Goal: Navigation & Orientation: Find specific page/section

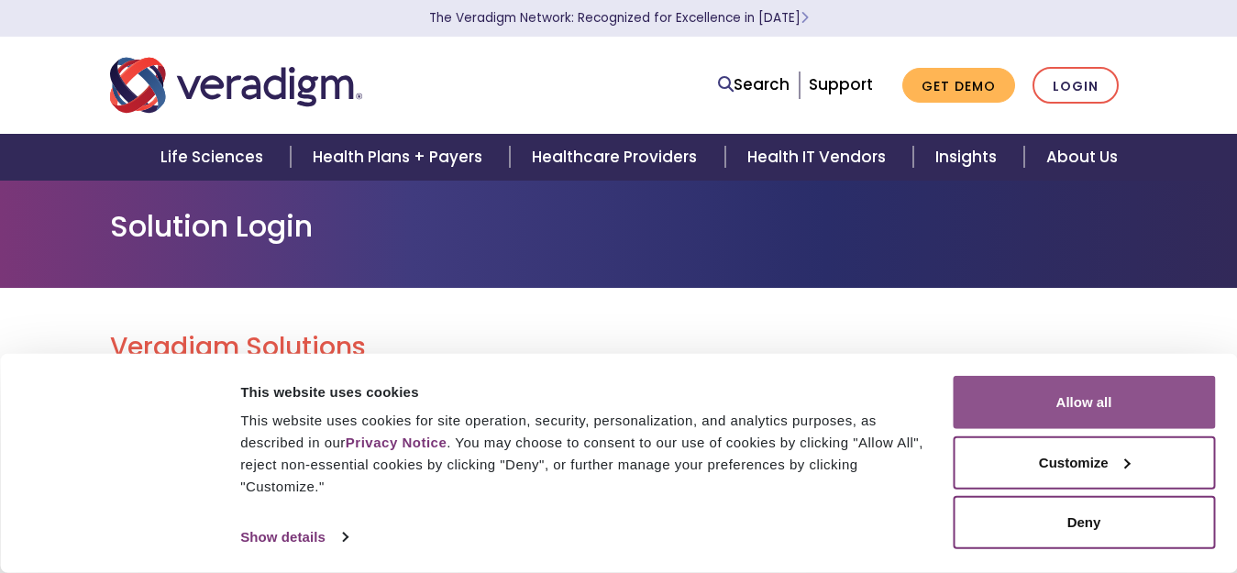
click at [1067, 419] on button "Allow all" at bounding box center [1084, 402] width 262 height 53
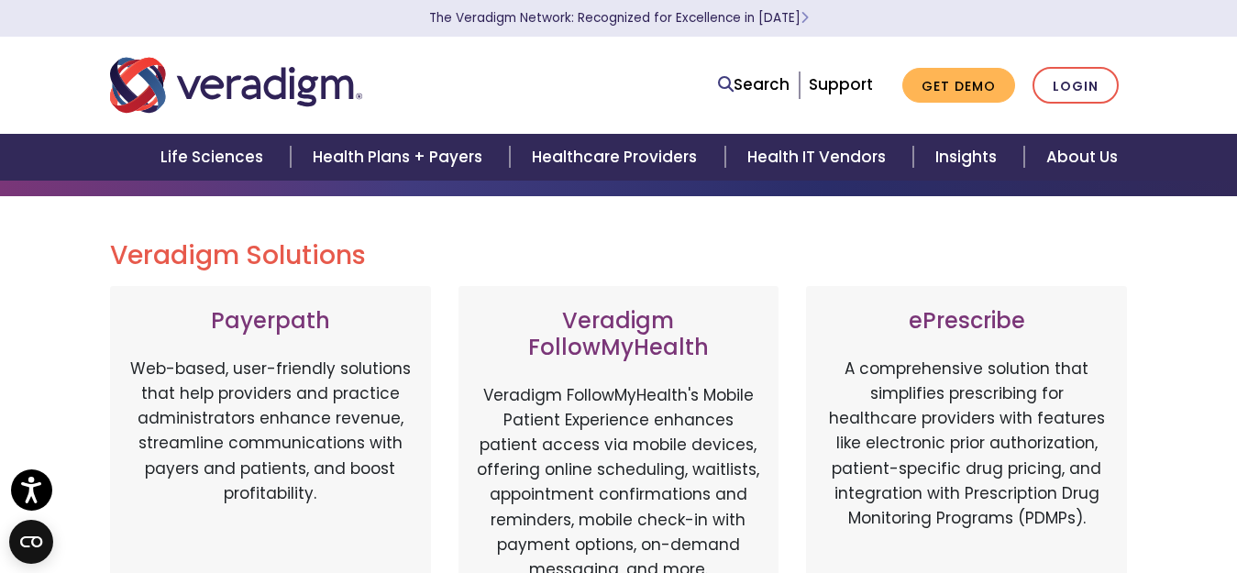
scroll to position [183, 0]
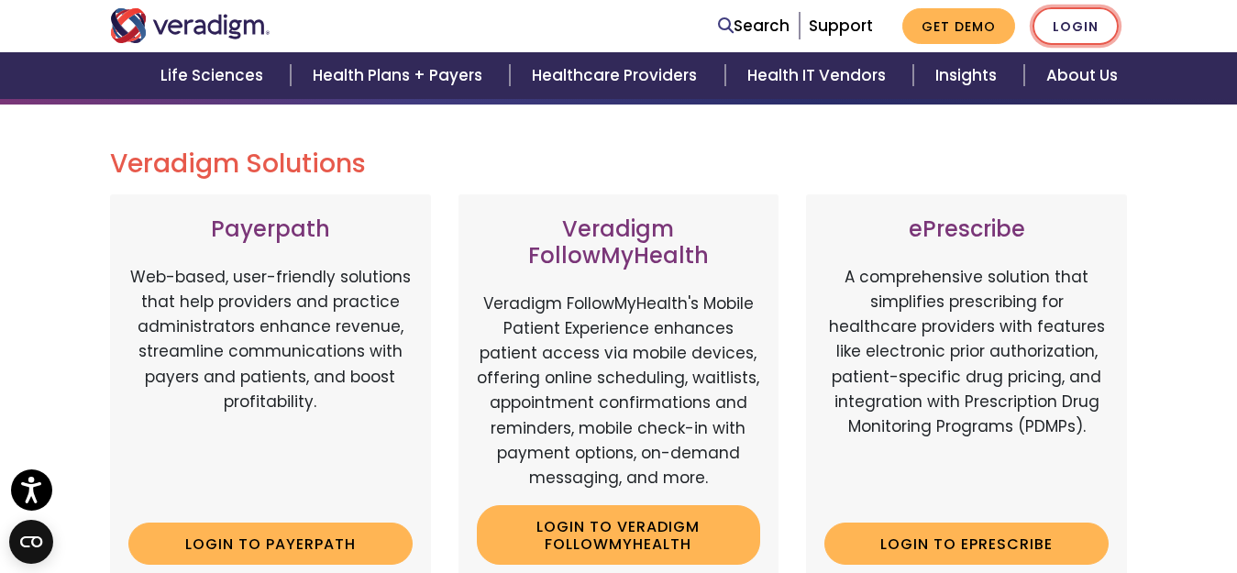
click at [1071, 21] on link "Login" at bounding box center [1076, 26] width 86 height 38
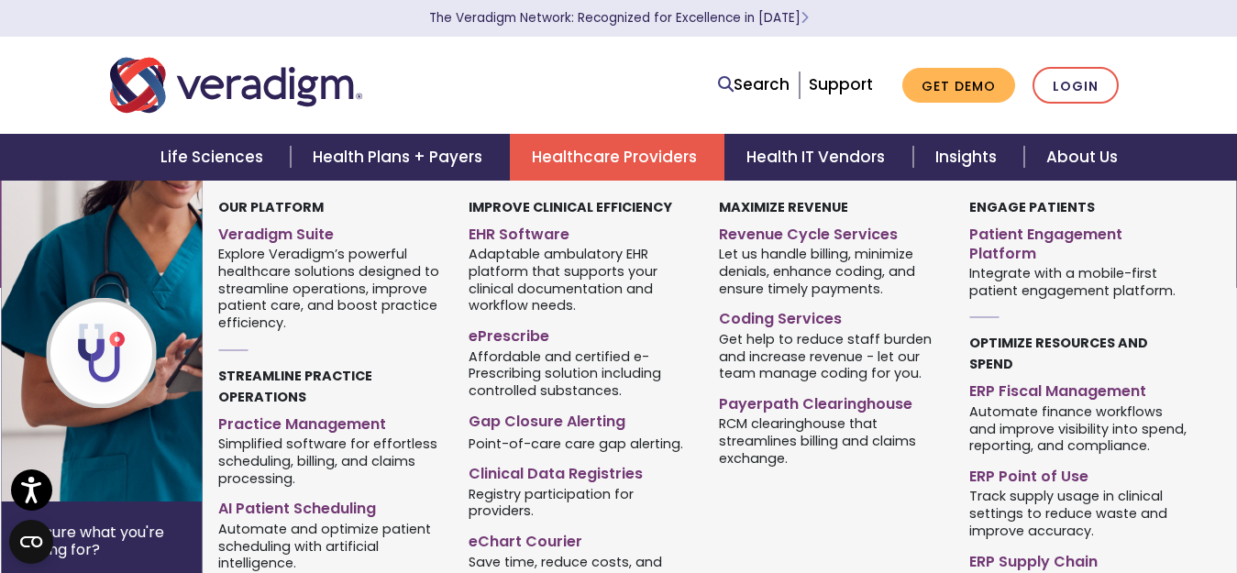
click at [572, 166] on link "Healthcare Providers" at bounding box center [617, 157] width 215 height 47
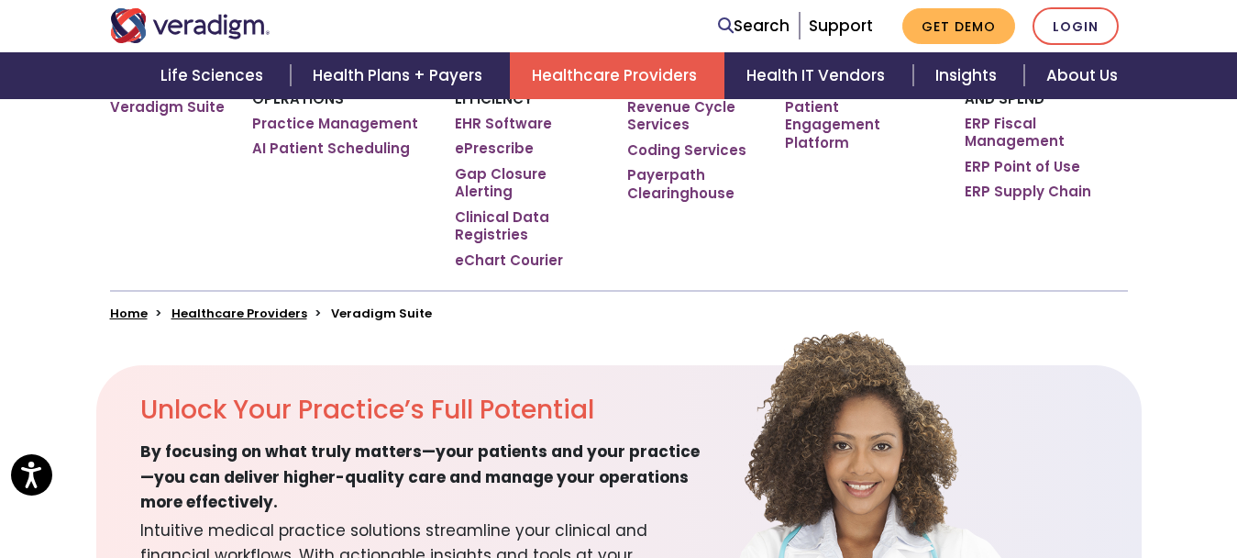
scroll to position [459, 0]
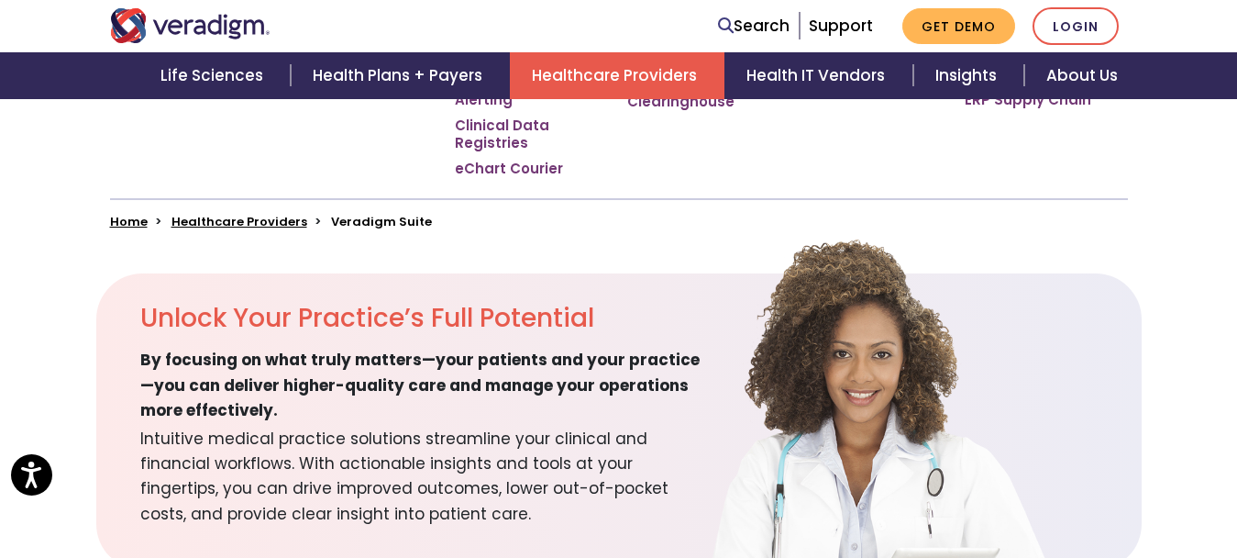
click at [251, 213] on link "Healthcare Providers" at bounding box center [239, 221] width 136 height 17
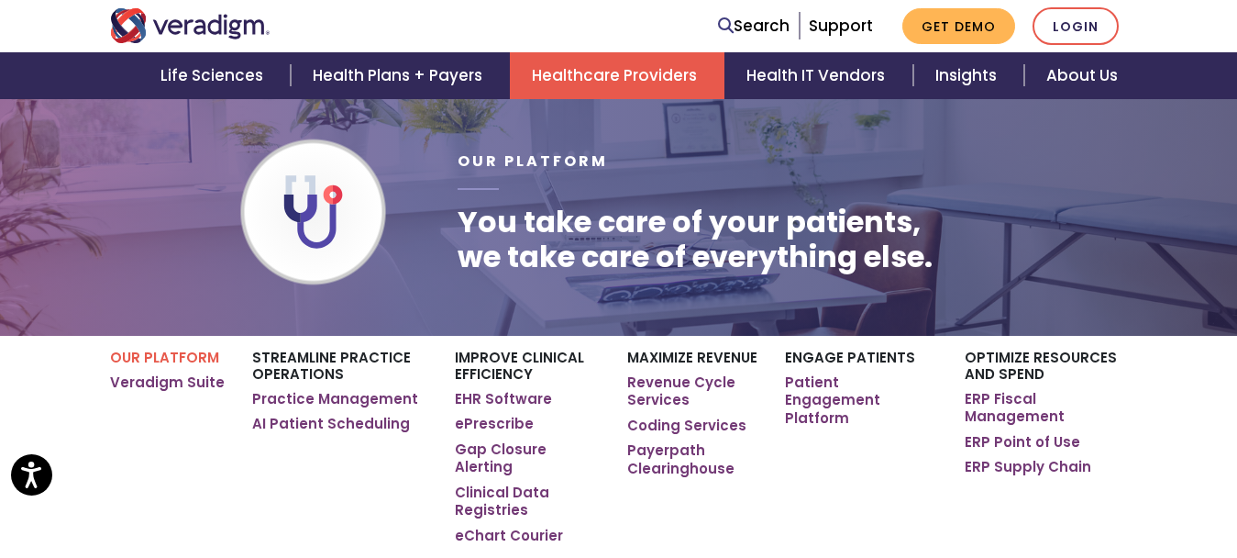
scroll to position [275, 0]
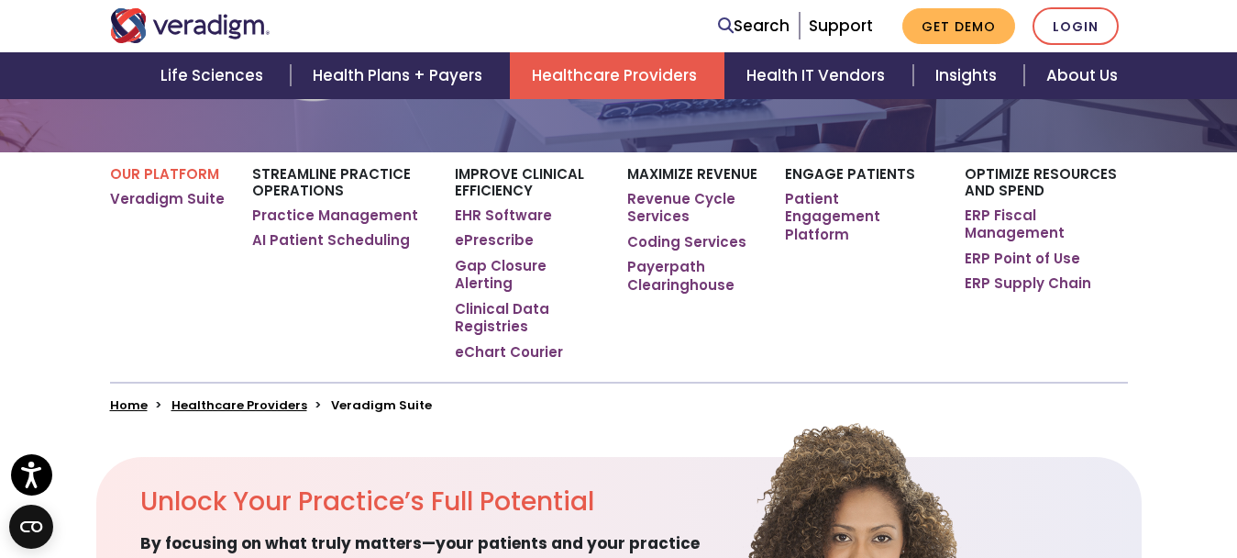
click at [863, 179] on p "Engage Patients" at bounding box center [861, 174] width 152 height 17
click at [863, 203] on link "Patient Engagement Platform" at bounding box center [861, 217] width 152 height 54
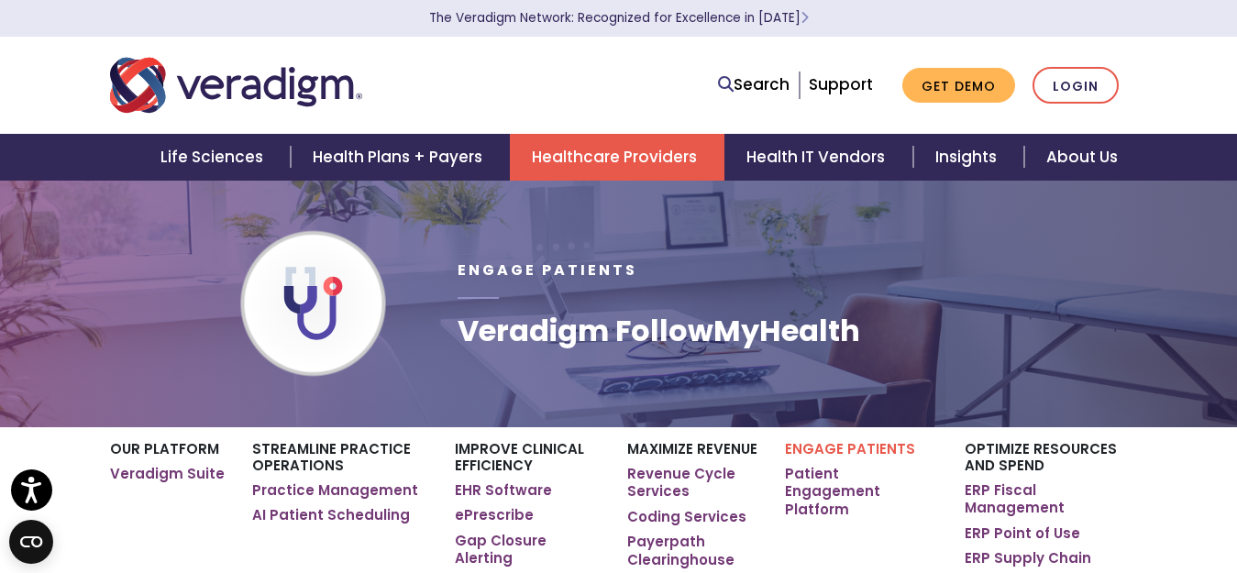
drag, startPoint x: 603, startPoint y: 188, endPoint x: 513, endPoint y: 231, distance: 100.5
click at [549, 222] on div "Engage Patients Veradigm FollowMyHealth" at bounding box center [618, 304] width 1237 height 248
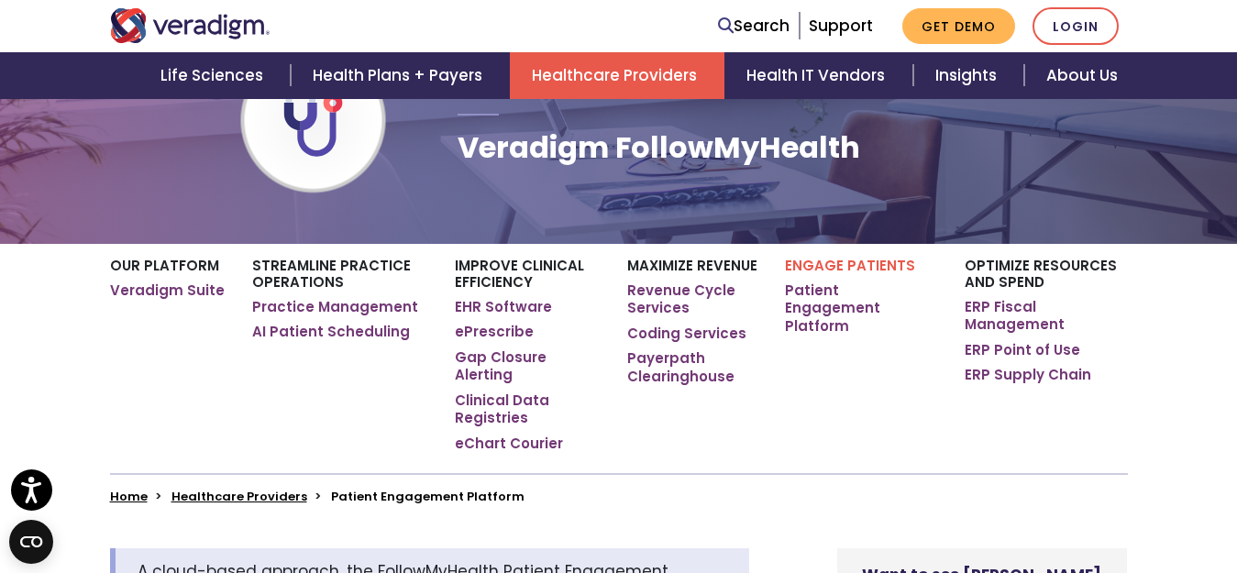
scroll to position [367, 0]
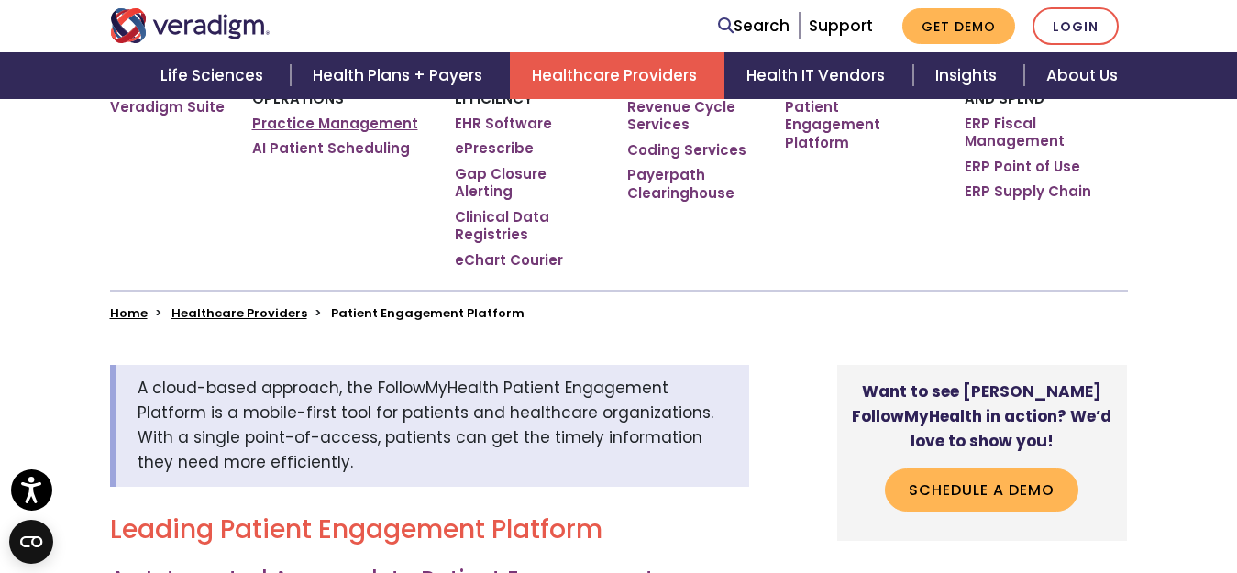
click at [383, 126] on link "Practice Management" at bounding box center [335, 124] width 166 height 18
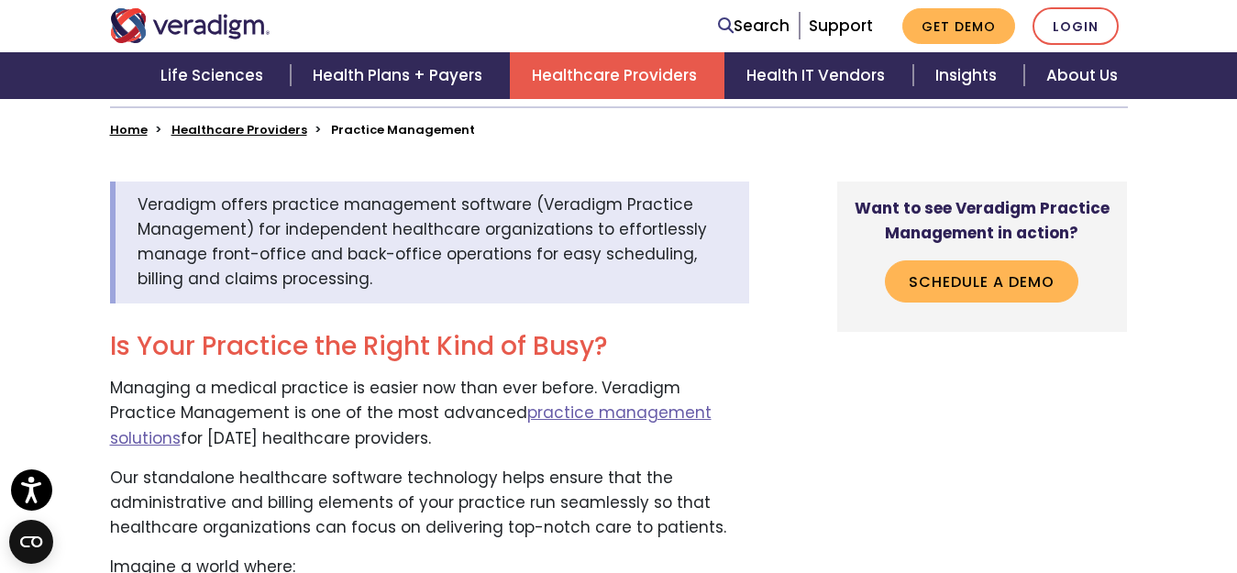
scroll to position [367, 0]
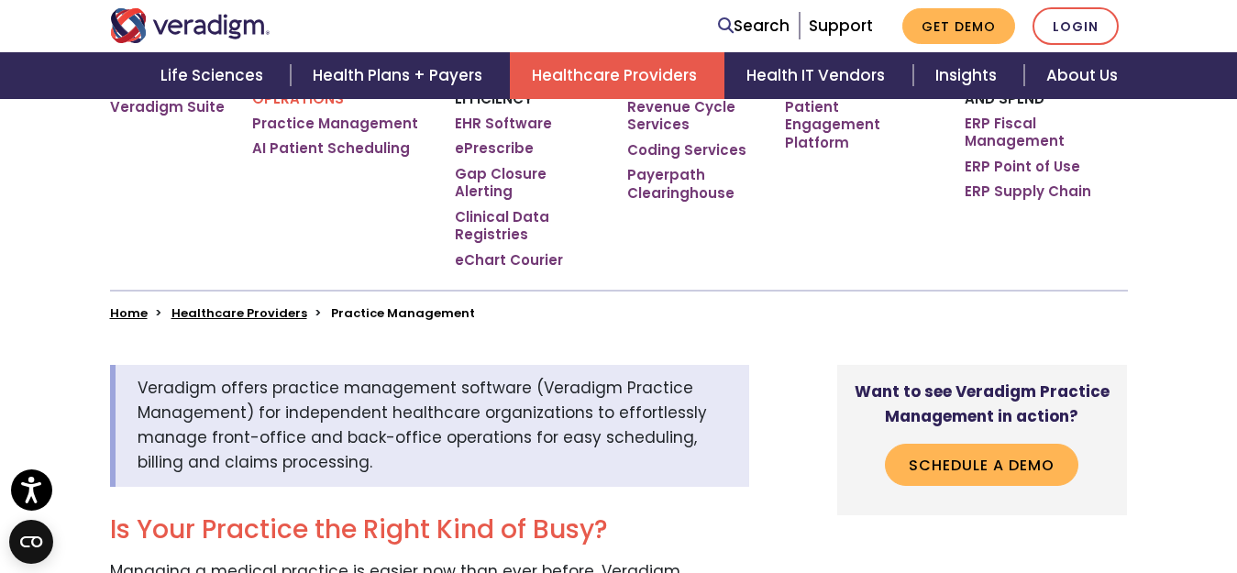
click at [390, 304] on li "Practice Management" at bounding box center [403, 312] width 144 height 17
click at [408, 304] on li "Practice Management" at bounding box center [403, 312] width 144 height 17
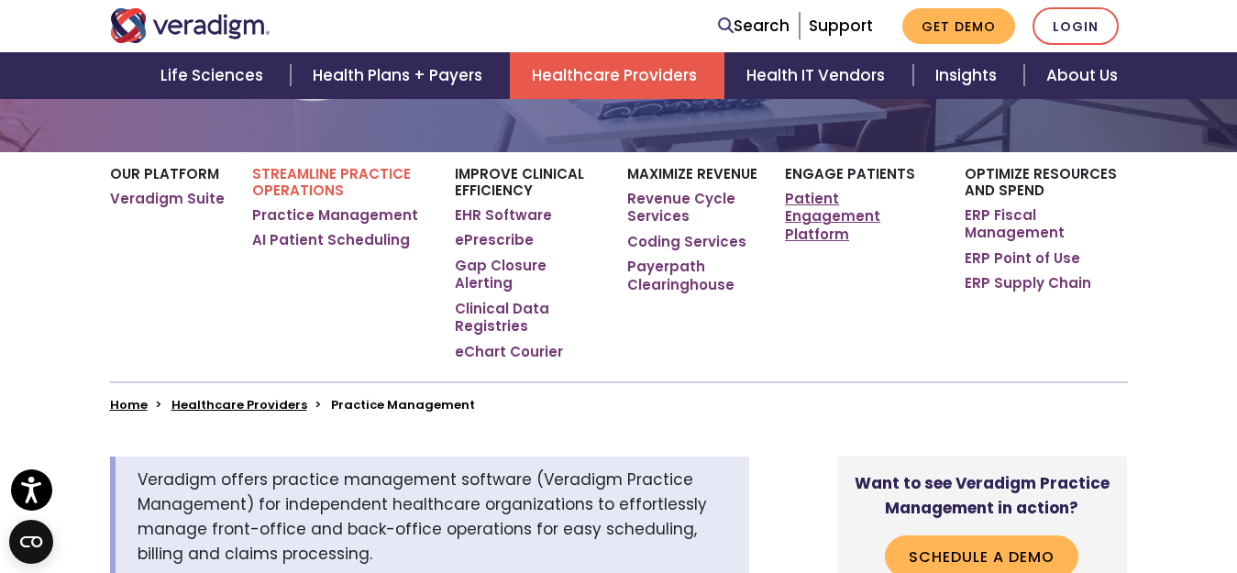
scroll to position [183, 0]
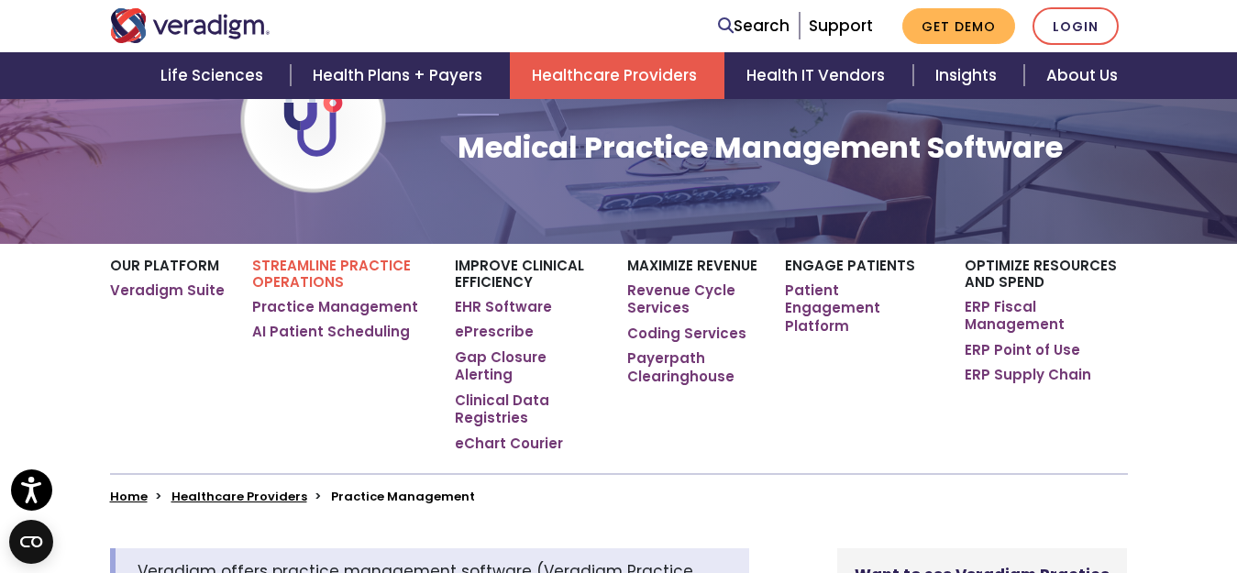
click at [828, 262] on p "Engage Patients" at bounding box center [861, 266] width 152 height 17
click at [328, 337] on link "AI Patient Scheduling" at bounding box center [331, 332] width 158 height 18
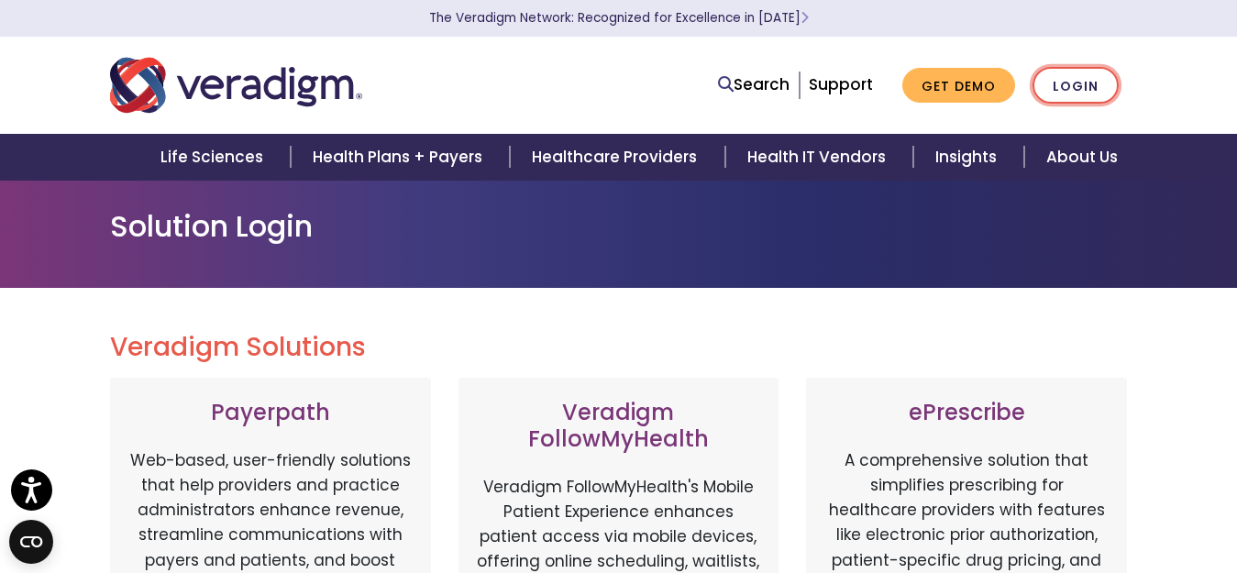
click at [1078, 83] on link "Login" at bounding box center [1076, 86] width 86 height 38
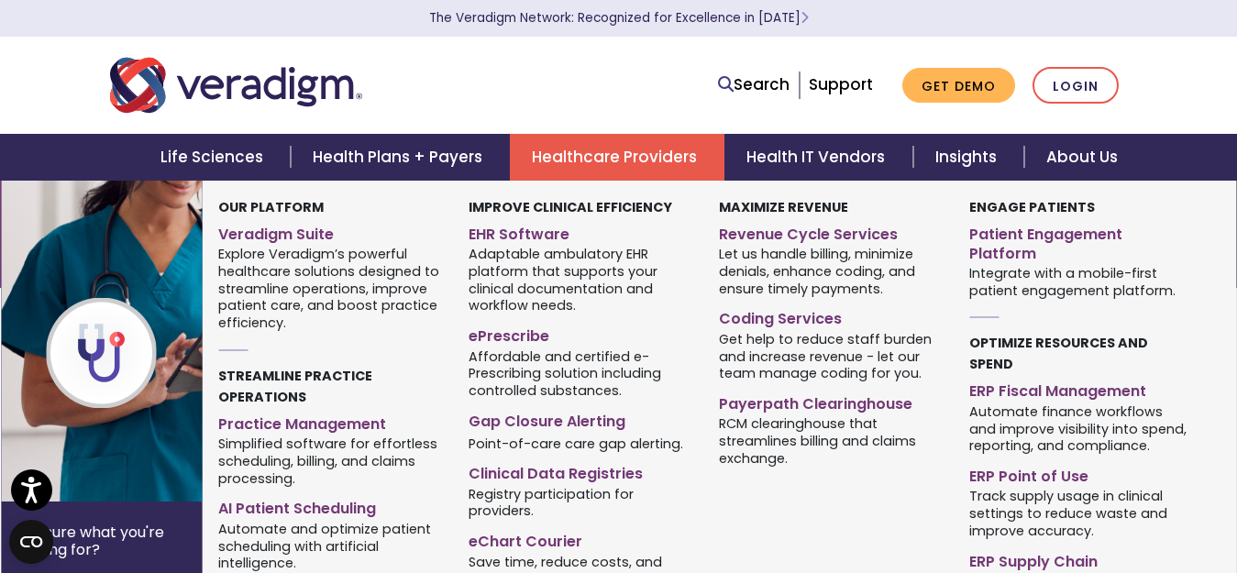
click at [667, 156] on link "Healthcare Providers" at bounding box center [617, 157] width 215 height 47
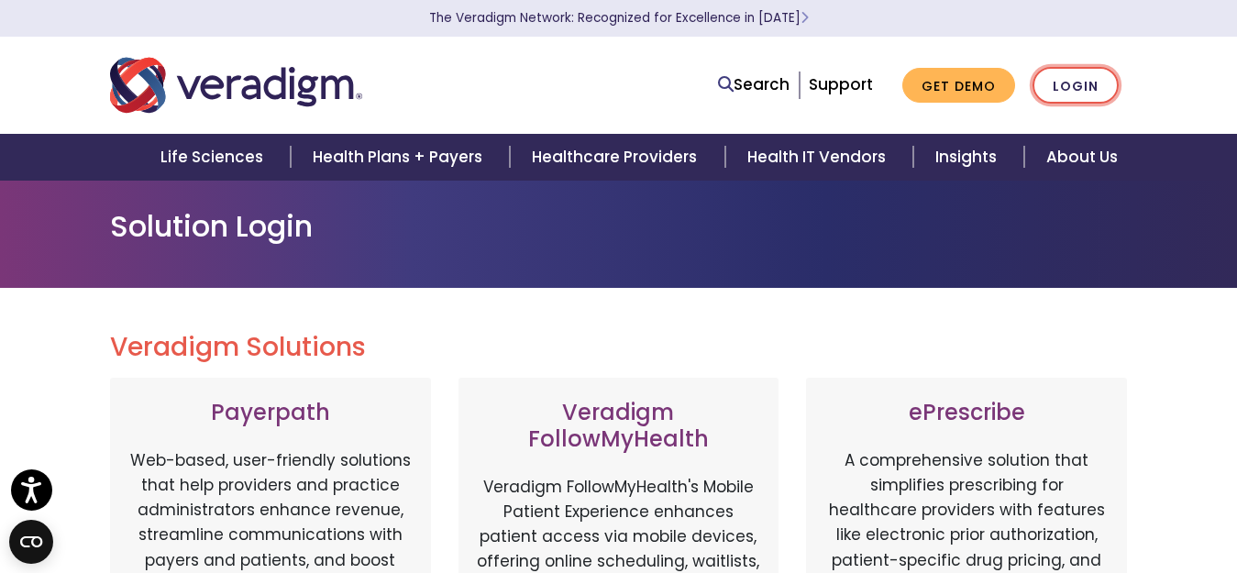
click at [1058, 88] on link "Login" at bounding box center [1076, 86] width 86 height 38
click at [1095, 90] on link "Login" at bounding box center [1076, 86] width 86 height 38
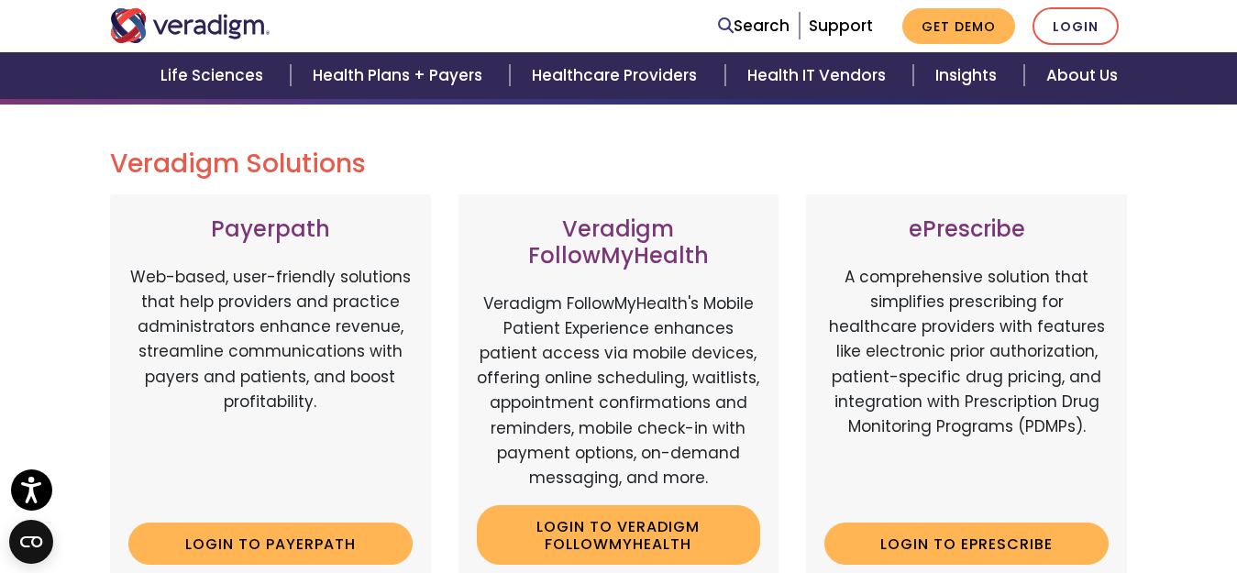
scroll to position [367, 0]
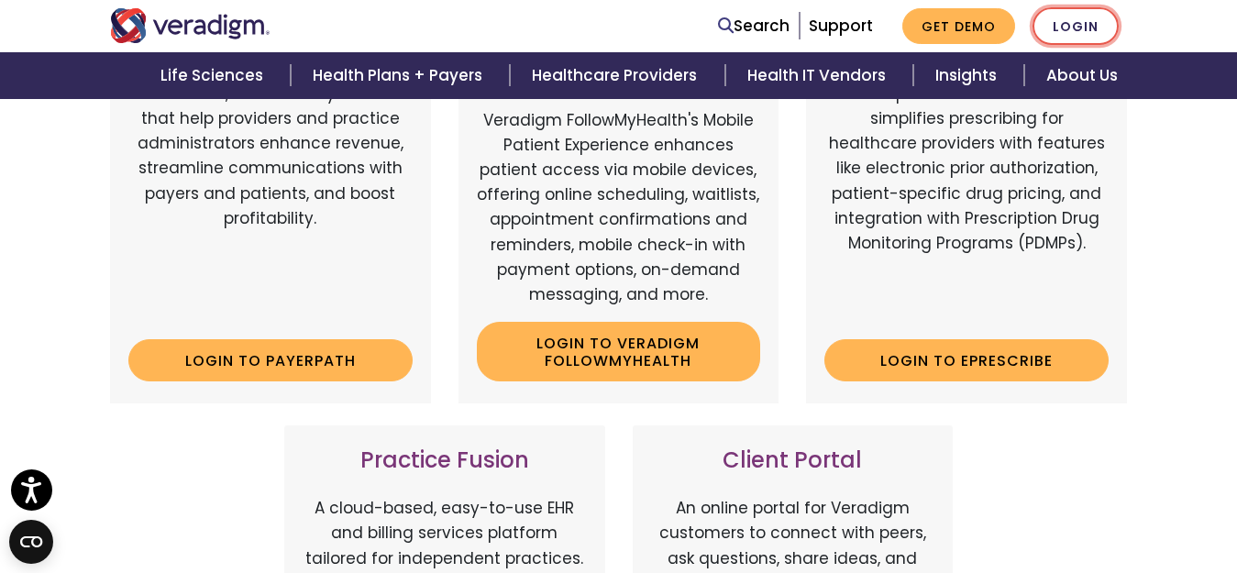
click at [1088, 21] on link "Login" at bounding box center [1076, 26] width 86 height 38
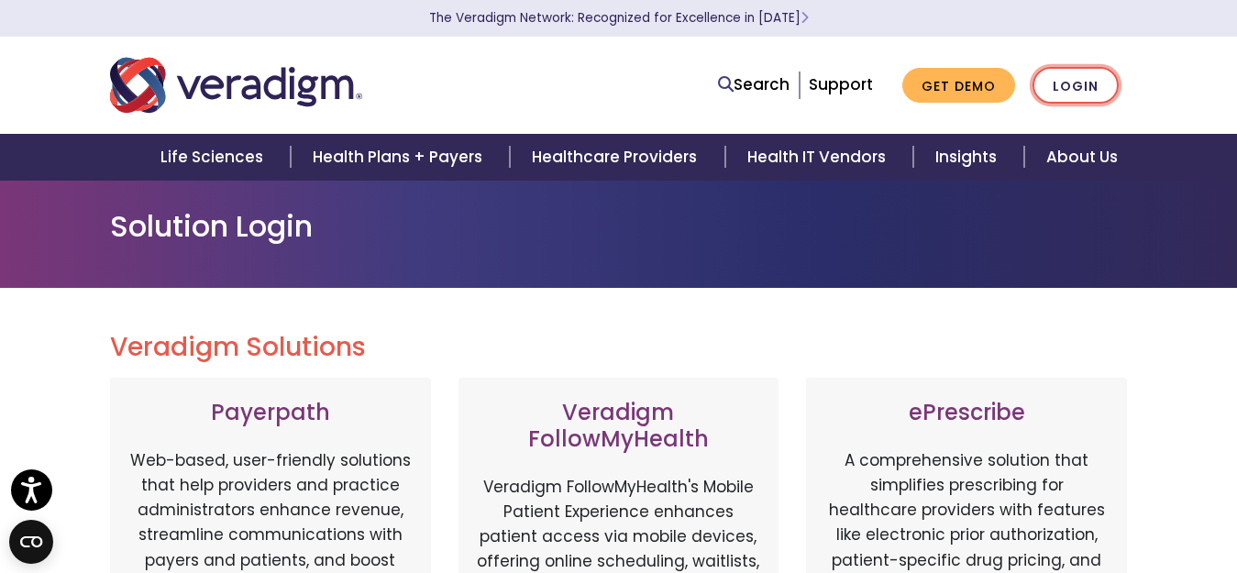
click at [1064, 81] on link "Login" at bounding box center [1076, 86] width 86 height 38
click at [1089, 88] on link "Login" at bounding box center [1076, 86] width 86 height 38
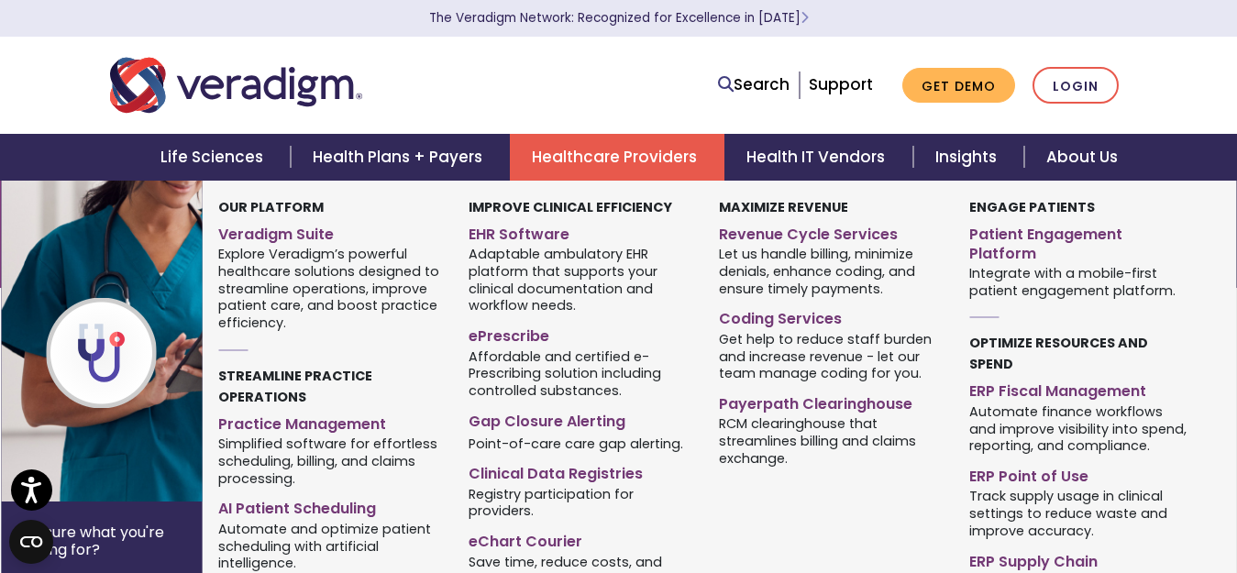
click at [615, 157] on link "Healthcare Providers" at bounding box center [617, 157] width 215 height 47
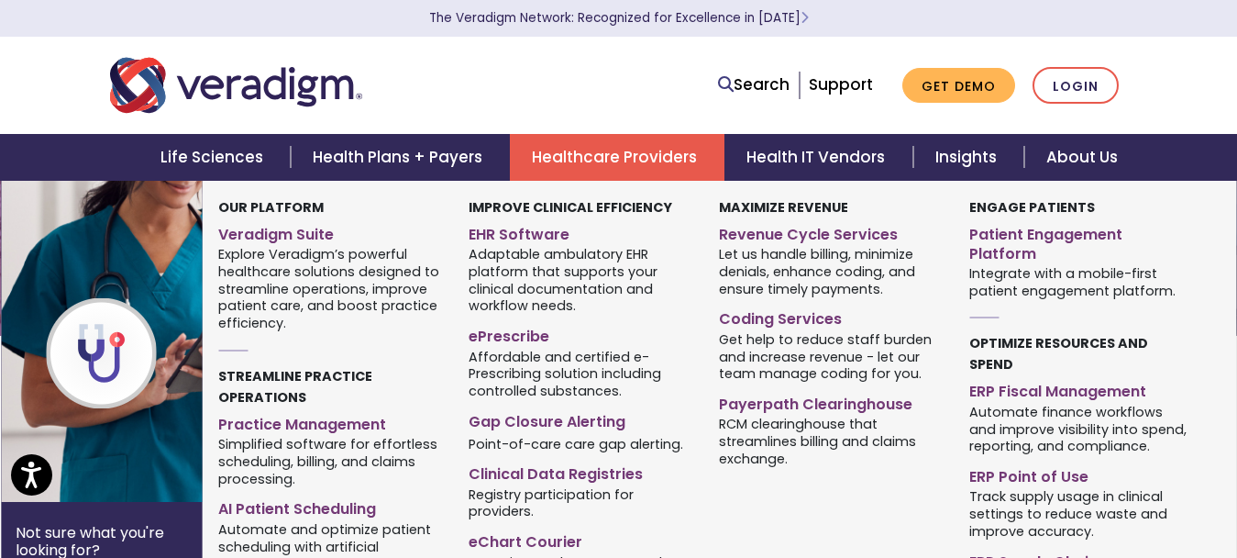
drag, startPoint x: 737, startPoint y: 381, endPoint x: 872, endPoint y: 503, distance: 181.8
click at [916, 509] on div "Our Platform Veradigm Suite Streamline Practice Operations Practice Management" at bounding box center [705, 413] width 1001 height 433
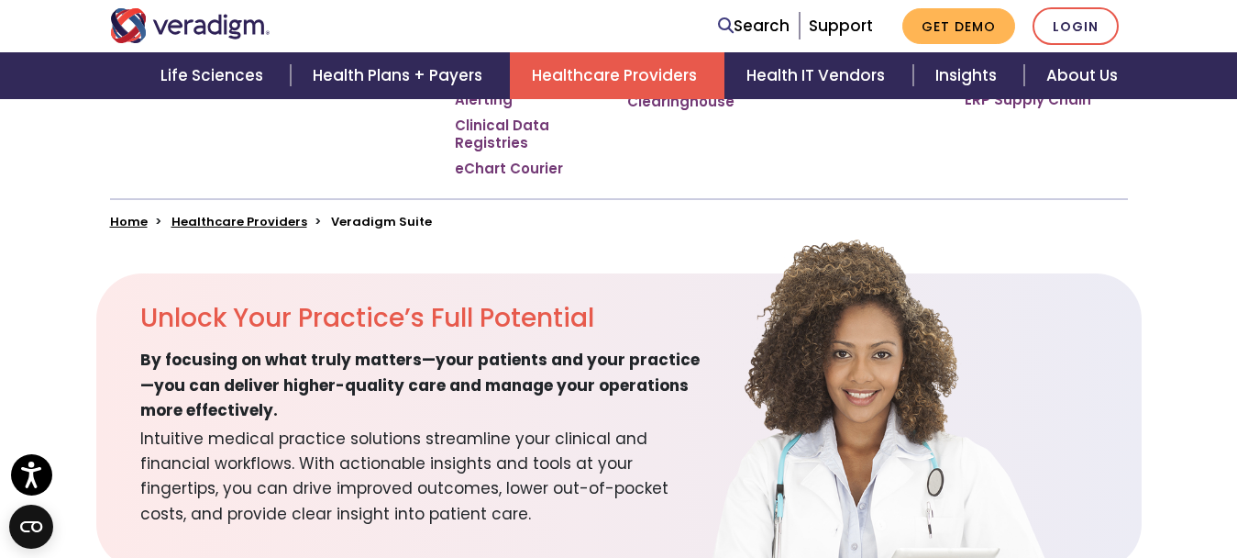
scroll to position [642, 0]
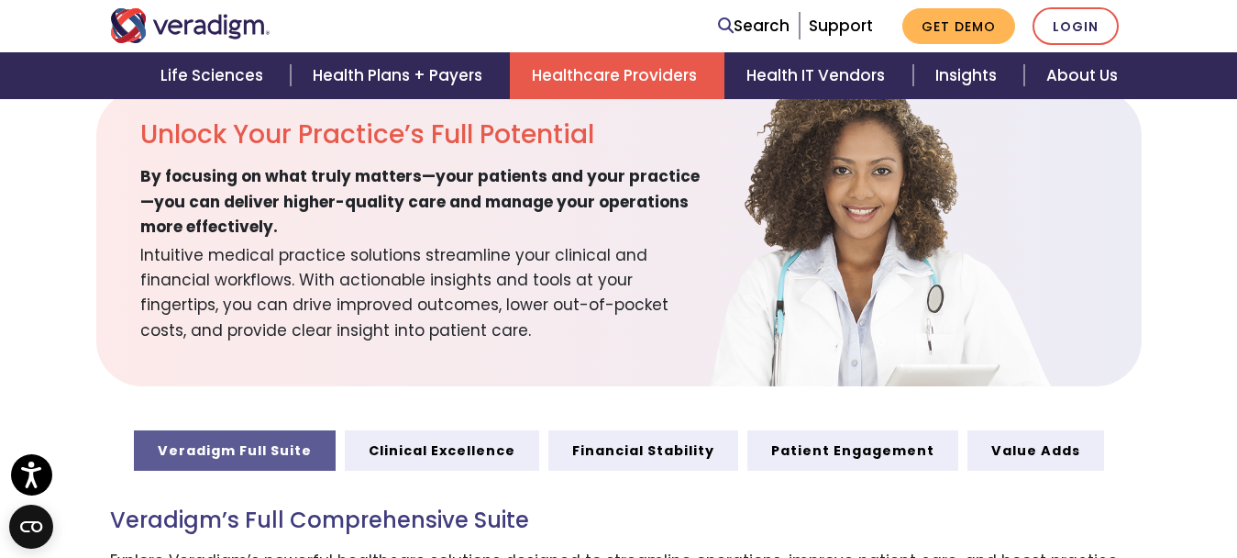
click at [792, 507] on h3 "Veradigm’s Full Comprehensive Suite" at bounding box center [619, 520] width 1018 height 27
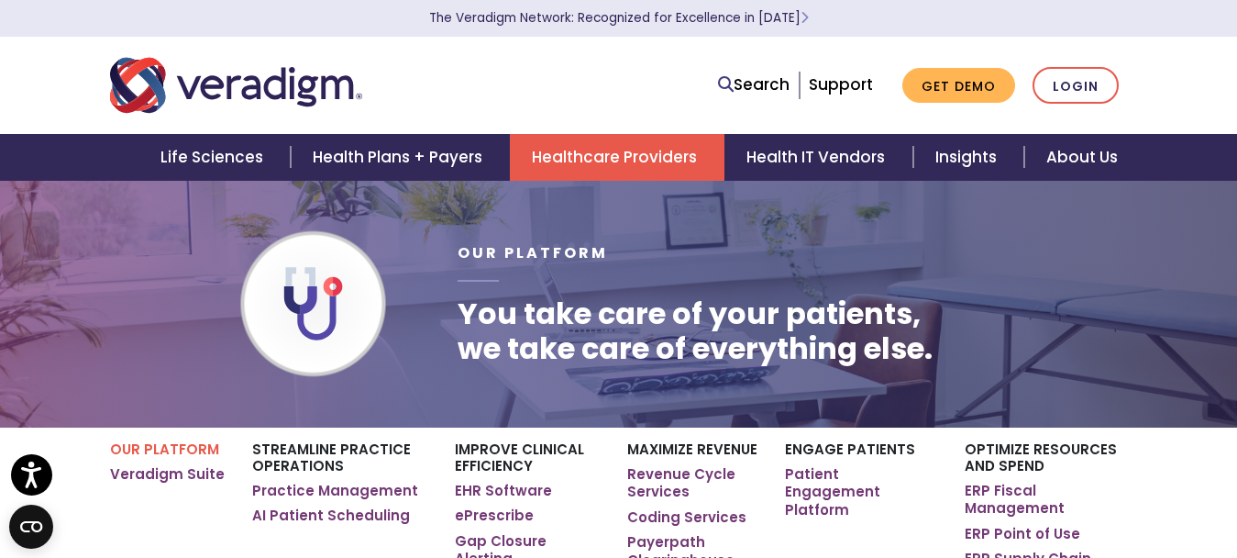
scroll to position [92, 0]
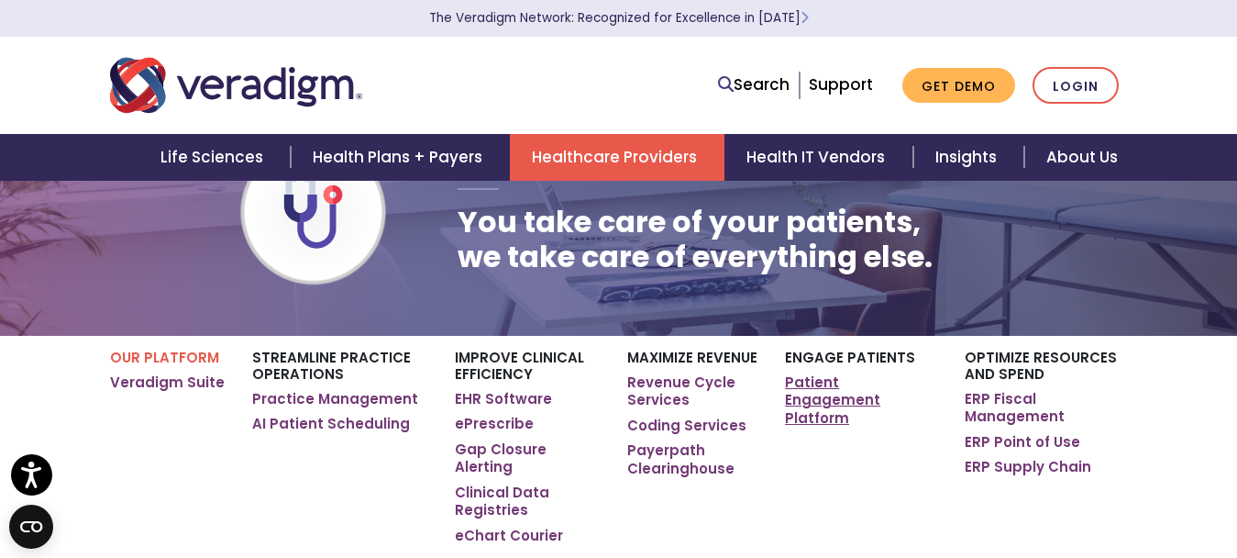
click at [859, 388] on link "Patient Engagement Platform" at bounding box center [861, 400] width 152 height 54
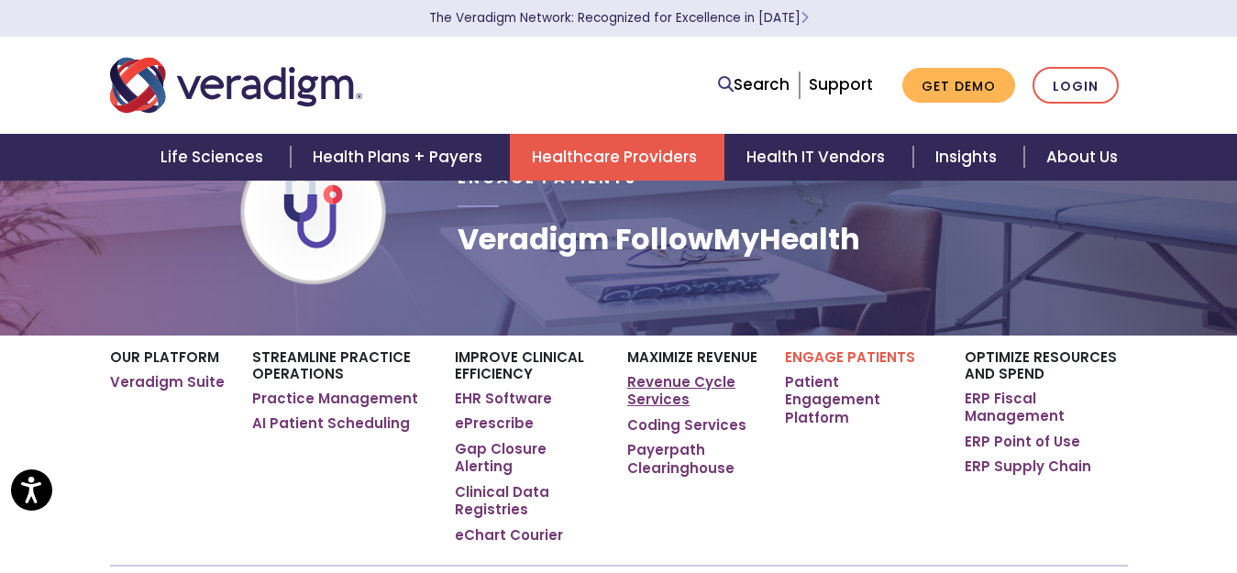
click at [710, 389] on link "Revenue Cycle Services" at bounding box center [692, 391] width 130 height 36
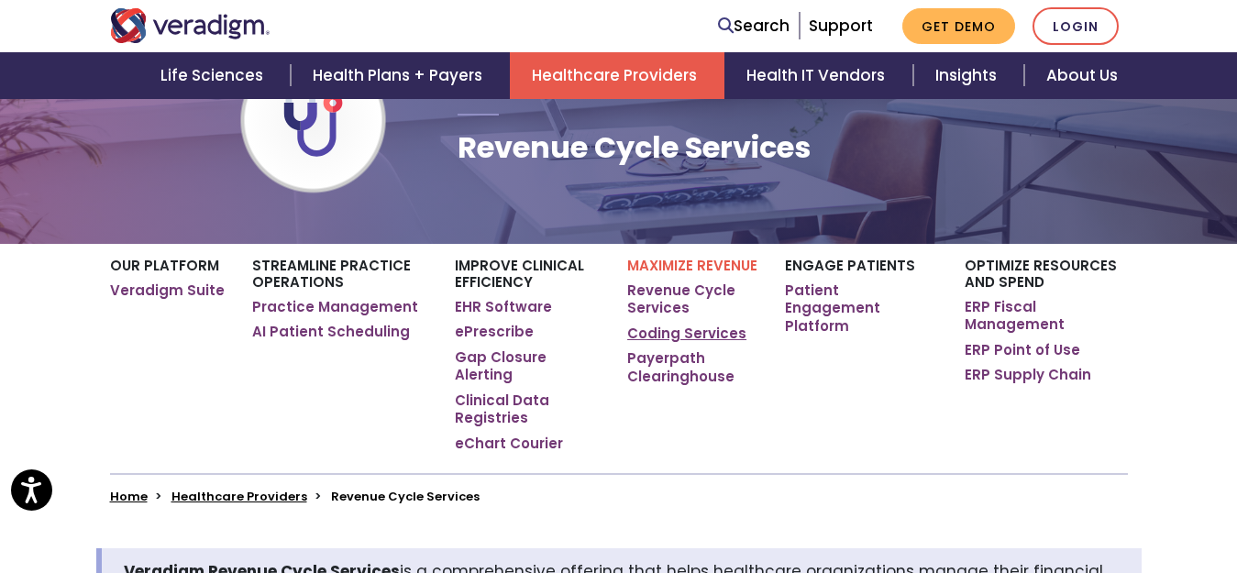
scroll to position [92, 0]
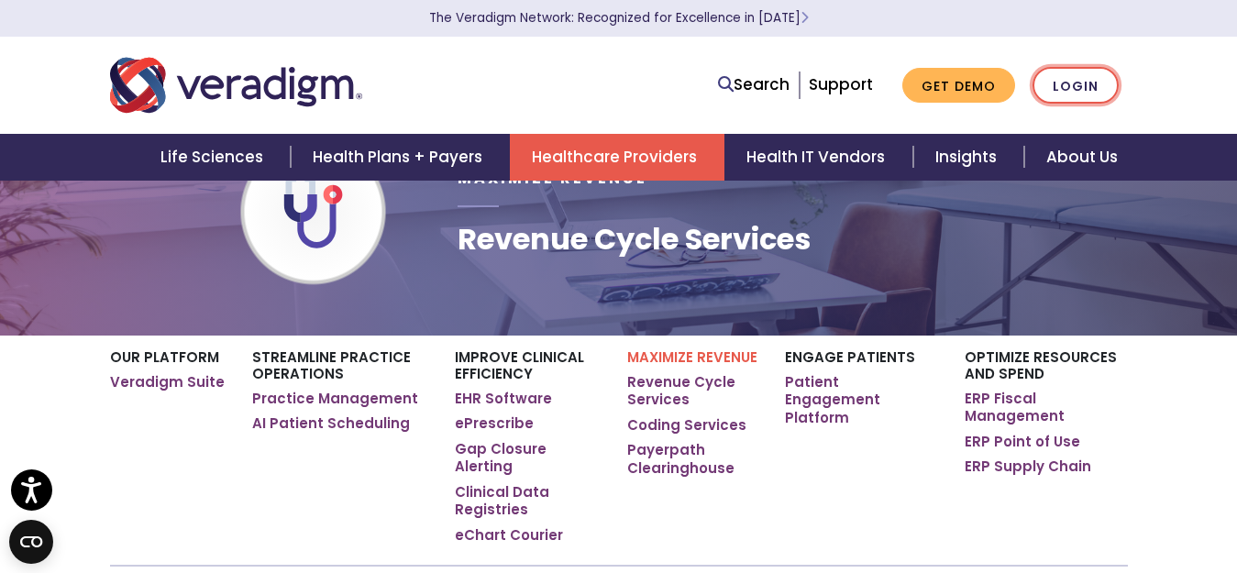
click at [1082, 81] on link "Login" at bounding box center [1076, 86] width 86 height 38
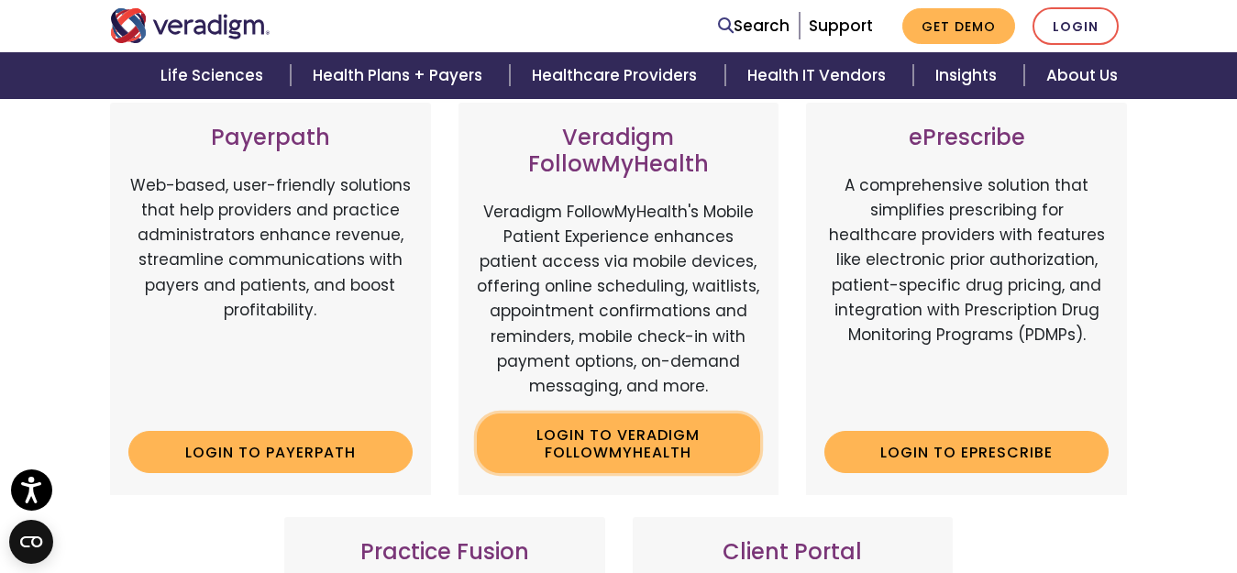
scroll to position [459, 0]
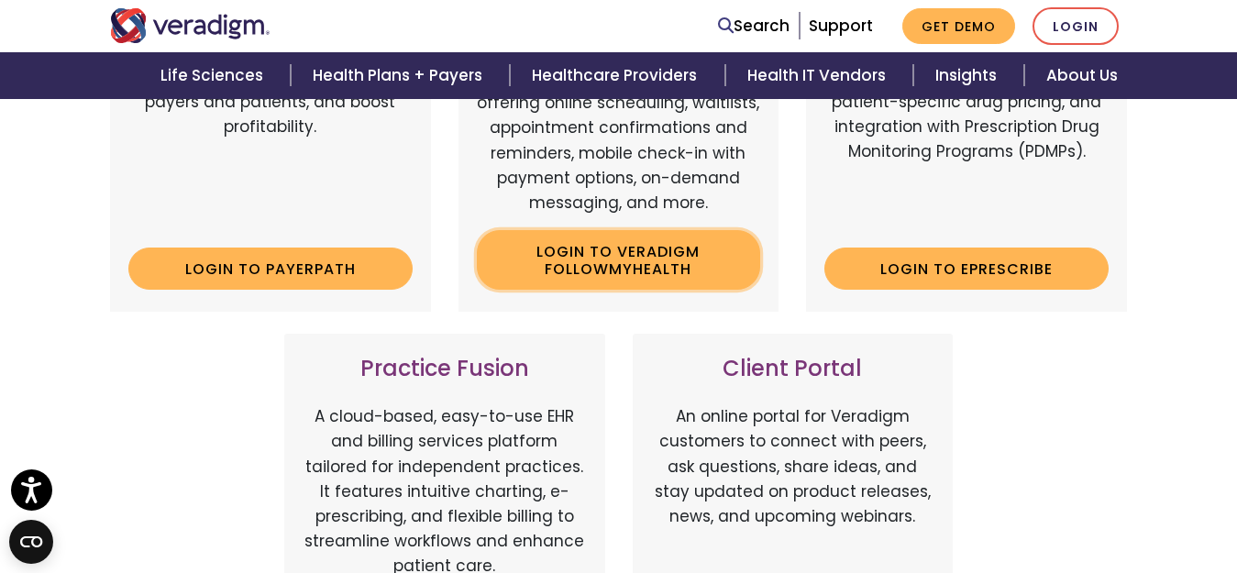
click at [618, 269] on link "Login to Veradigm FollowMyHealth" at bounding box center [619, 260] width 284 height 60
